Goal: Task Accomplishment & Management: Use online tool/utility

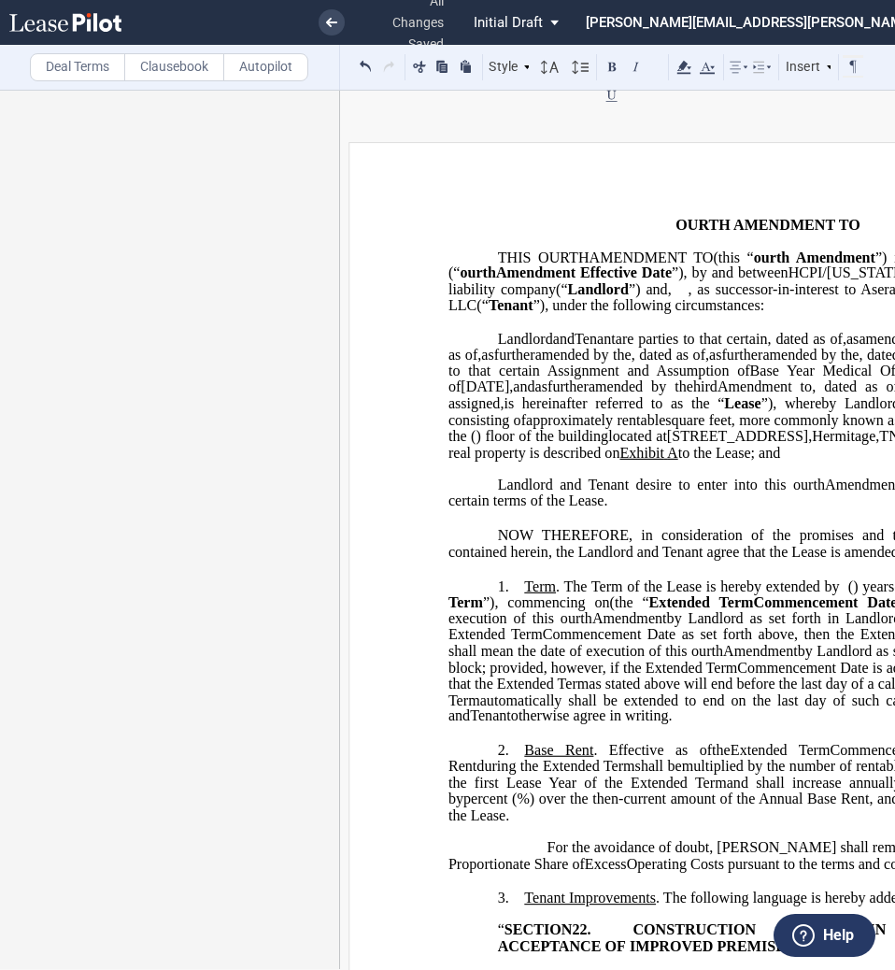
select select "number:3"
select select "number:5"
select select "number:3"
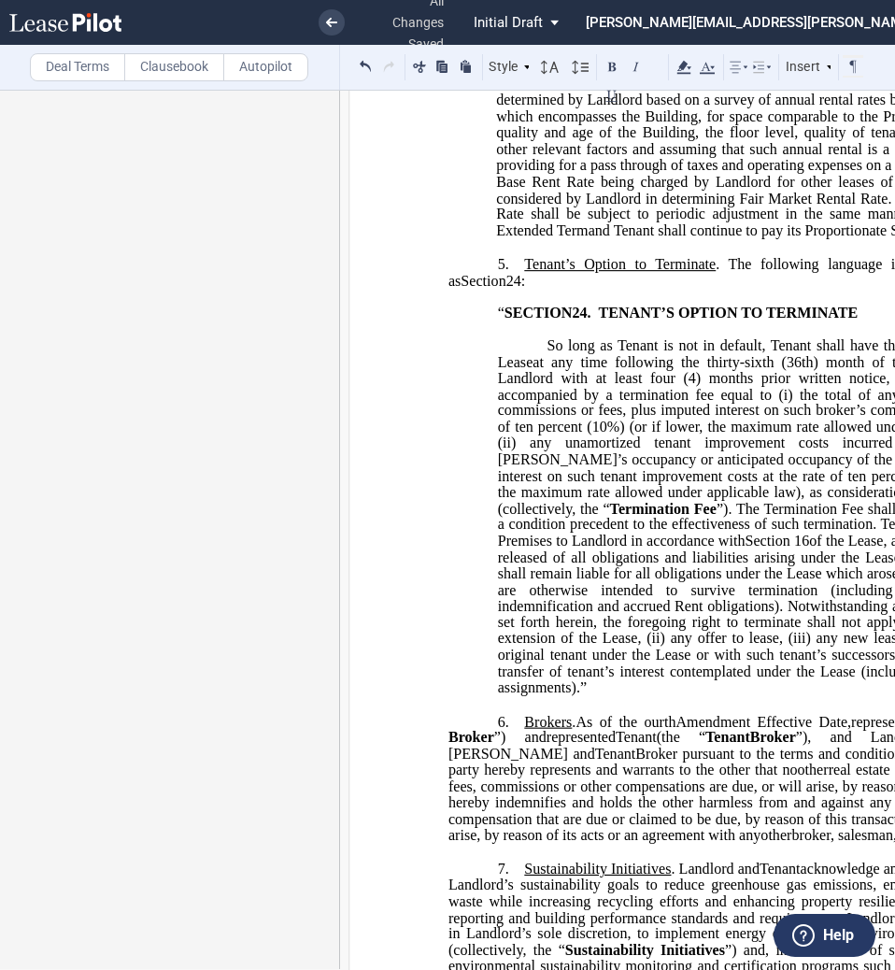
click at [78, 76] on label "Deal Terms" at bounding box center [77, 67] width 95 height 28
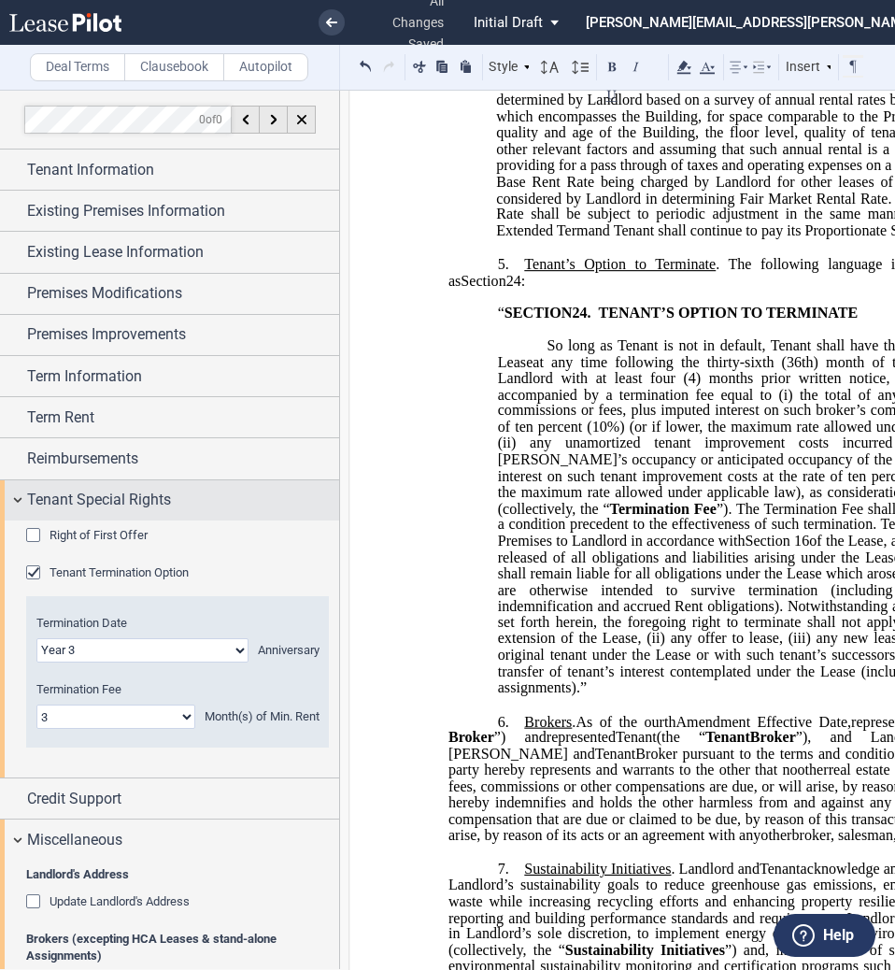
click at [56, 511] on span "Tenant Special Rights" at bounding box center [99, 500] width 144 height 22
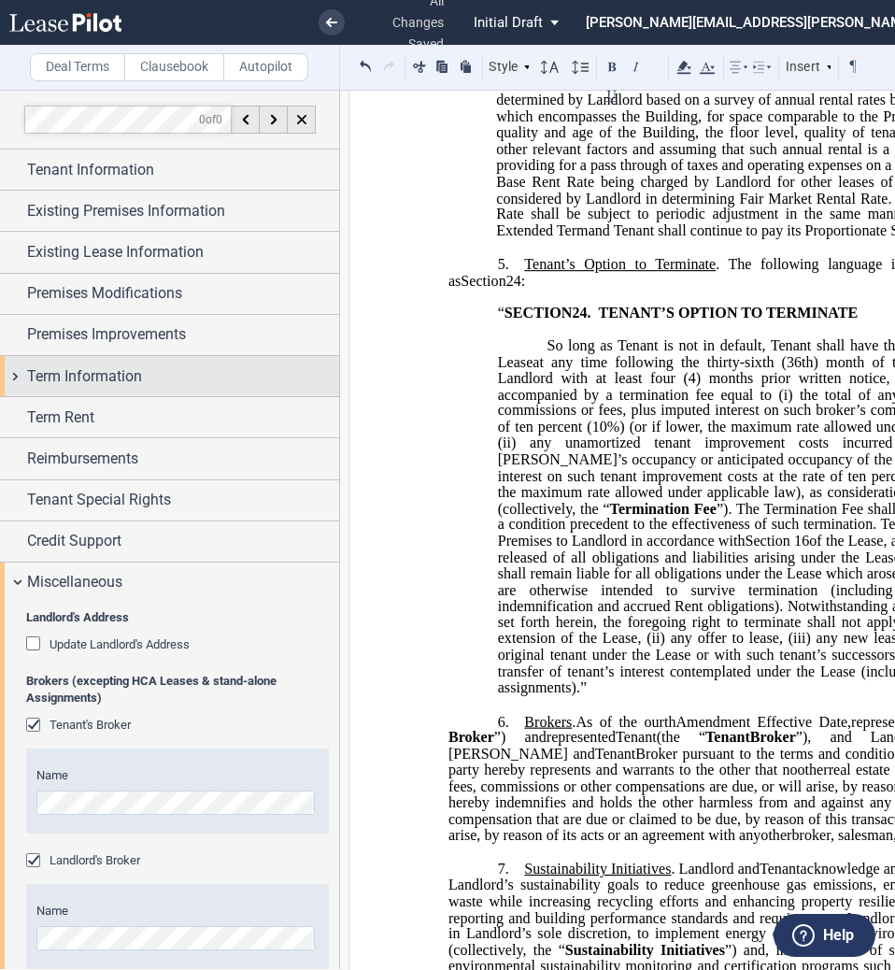
click at [95, 356] on div "Term Information" at bounding box center [169, 376] width 339 height 40
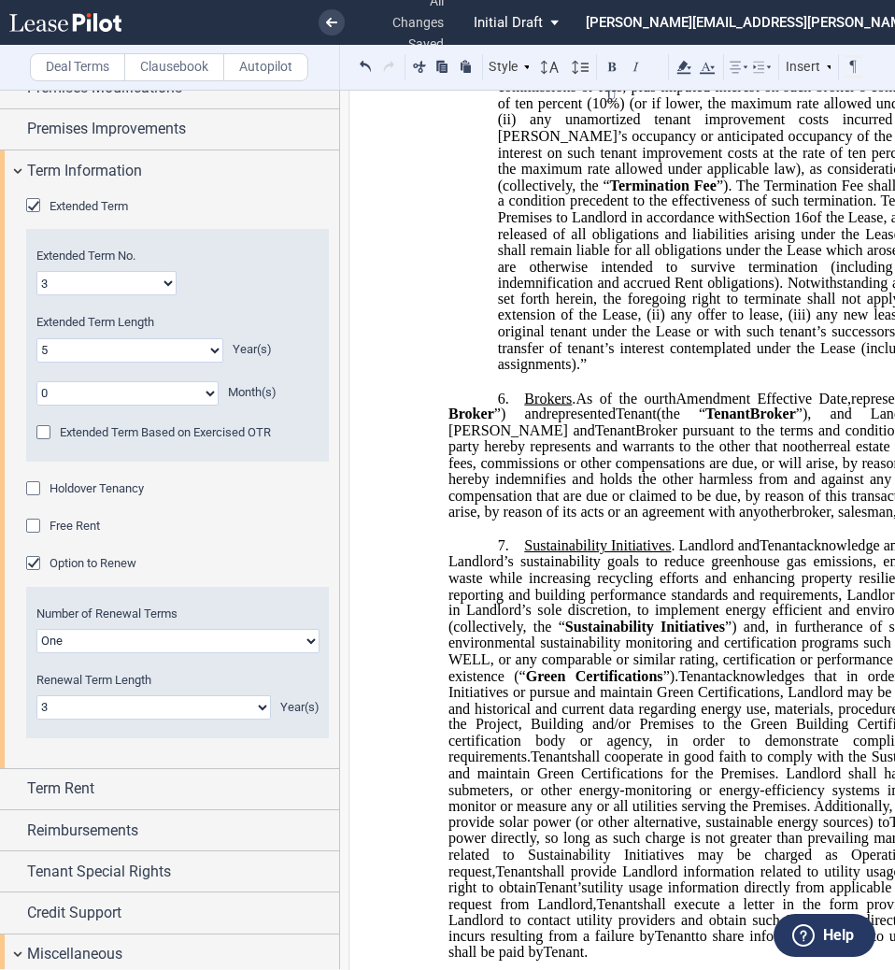
scroll to position [4298, 0]
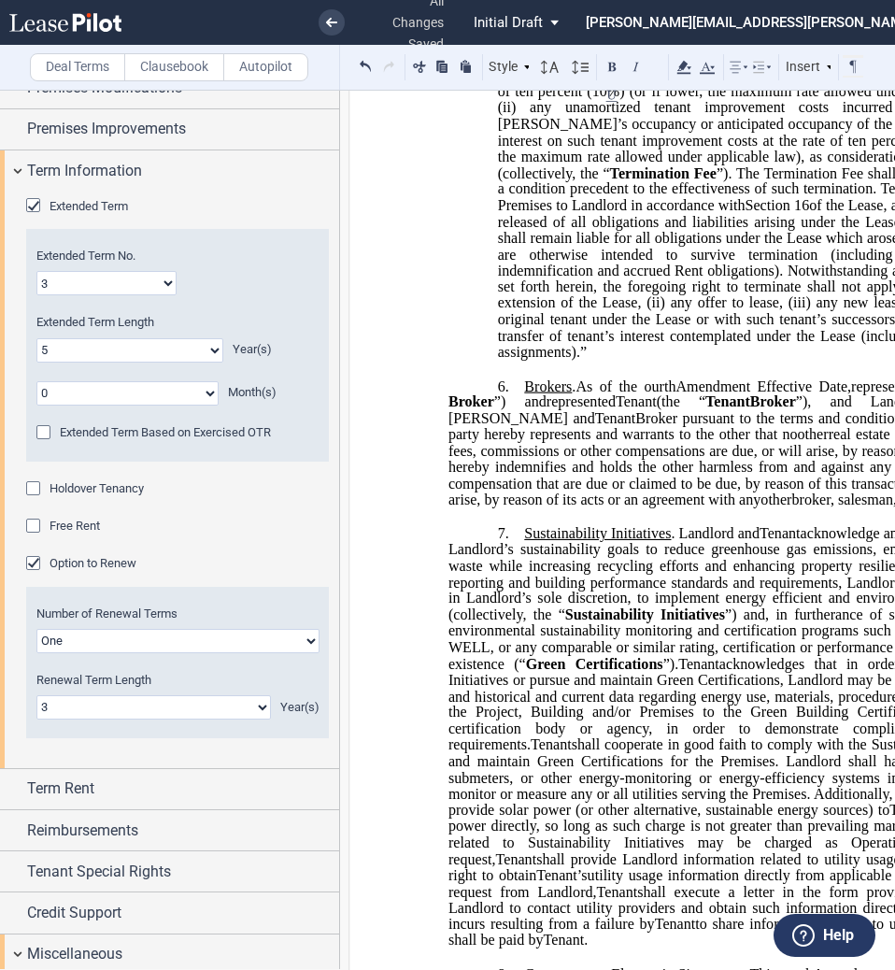
click at [177, 59] on label "Clausebook" at bounding box center [174, 67] width 100 height 28
